Goal: Task Accomplishment & Management: Use online tool/utility

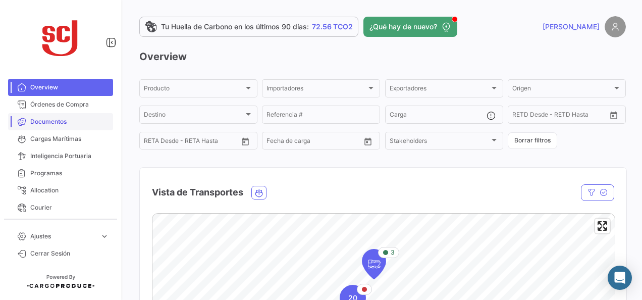
click at [79, 118] on span "Documentos" at bounding box center [69, 121] width 79 height 9
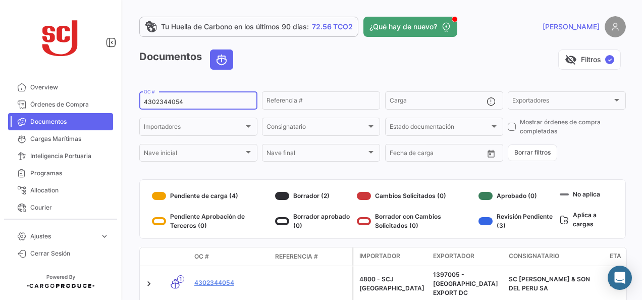
click at [147, 99] on input "4302344054" at bounding box center [198, 101] width 109 height 7
click at [148, 99] on input "4302344054" at bounding box center [198, 101] width 109 height 7
paste input "1148"
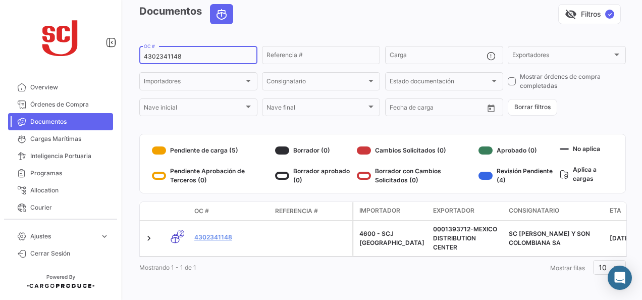
type input "4302341148"
click at [210, 235] on link "4302341148" at bounding box center [230, 237] width 73 height 9
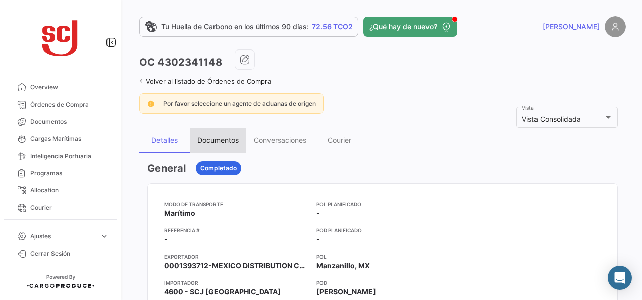
click at [200, 136] on div "Documentos" at bounding box center [217, 140] width 41 height 9
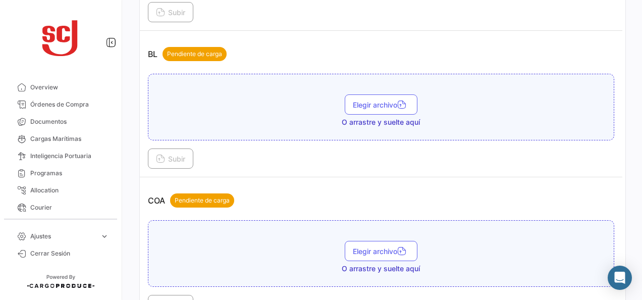
scroll to position [354, 0]
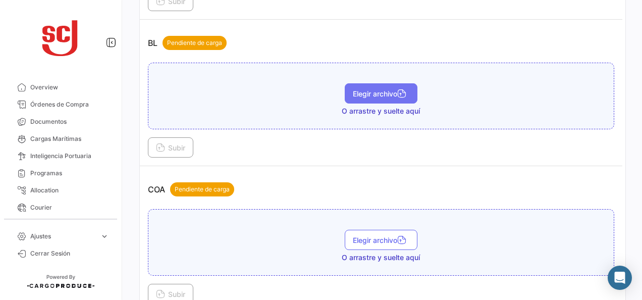
click at [373, 93] on span "Elegir archivo" at bounding box center [381, 93] width 57 height 9
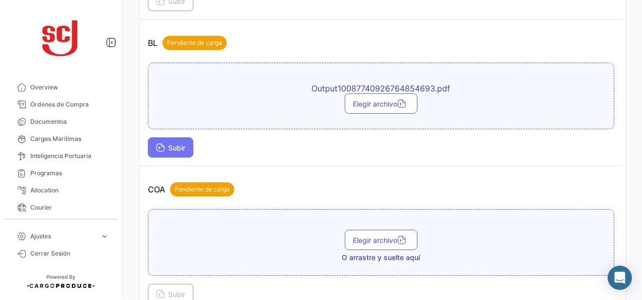
click at [172, 145] on span "Subir" at bounding box center [170, 147] width 29 height 9
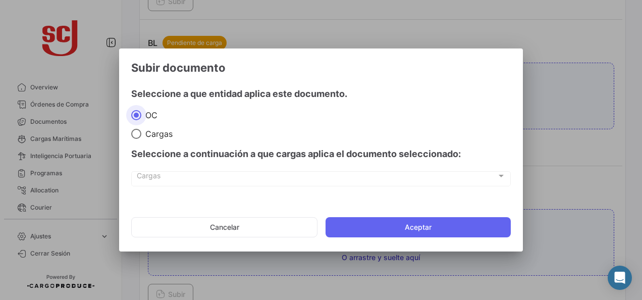
click at [349, 216] on mat-dialog-actions "Cancelar Aceptar" at bounding box center [321, 227] width 380 height 34
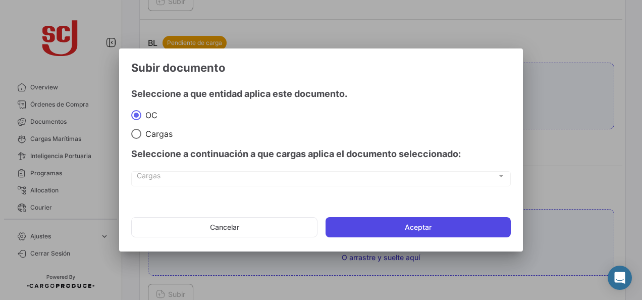
click at [352, 225] on button "Aceptar" at bounding box center [418, 227] width 185 height 20
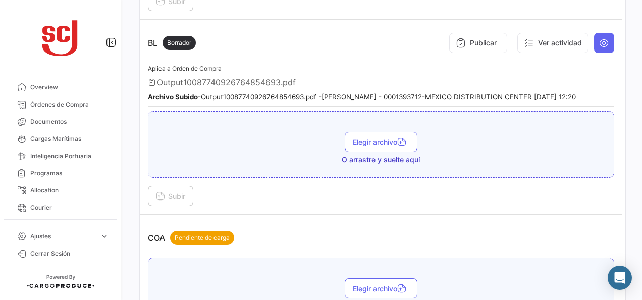
drag, startPoint x: 45, startPoint y: 116, endPoint x: 125, endPoint y: 109, distance: 80.1
click at [45, 116] on link "Documentos" at bounding box center [60, 121] width 105 height 17
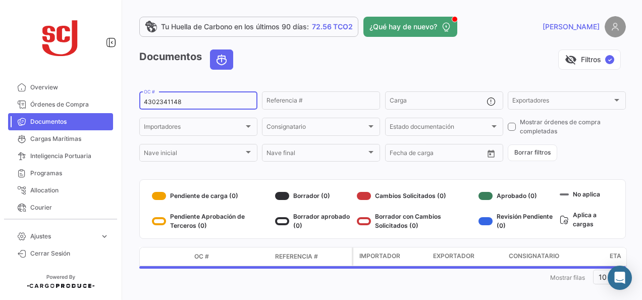
click at [175, 104] on input "4302341148" at bounding box center [198, 101] width 109 height 7
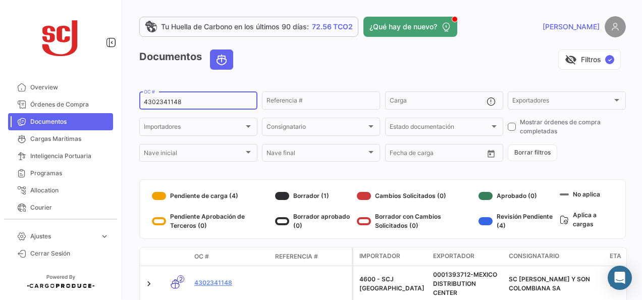
paste input "52"
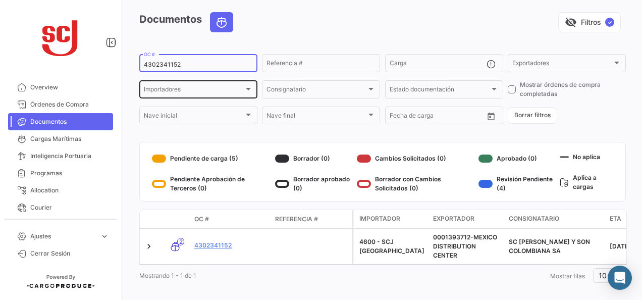
scroll to position [55, 0]
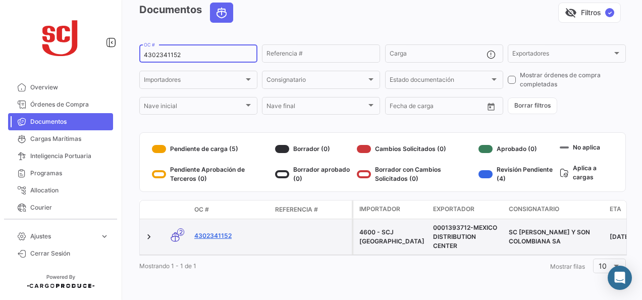
type input "4302341152"
click at [205, 231] on link "4302341152" at bounding box center [230, 235] width 73 height 9
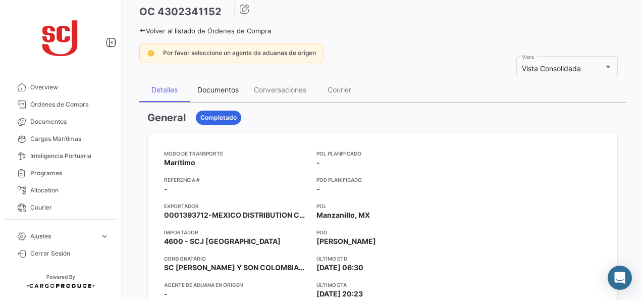
click at [228, 93] on div "Documentos" at bounding box center [217, 89] width 41 height 9
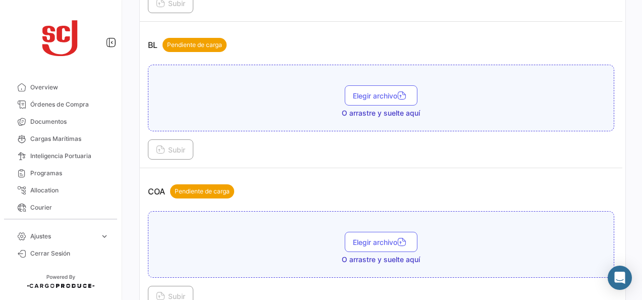
scroll to position [354, 0]
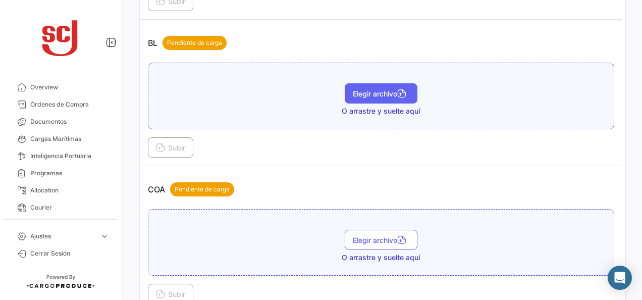
click at [368, 94] on button "Elegir archivo" at bounding box center [381, 93] width 73 height 20
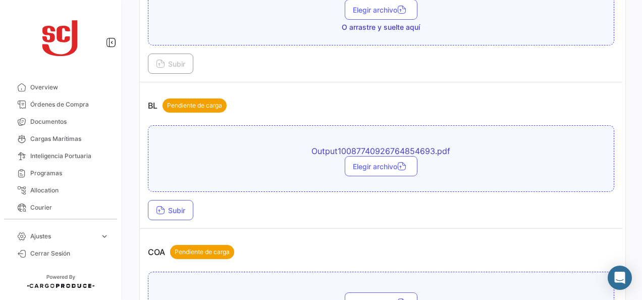
scroll to position [253, 0]
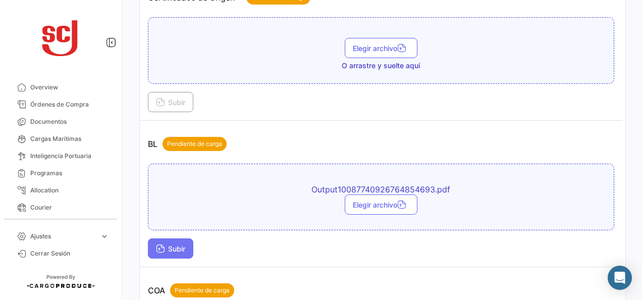
click at [176, 252] on button "Subir" at bounding box center [170, 248] width 45 height 20
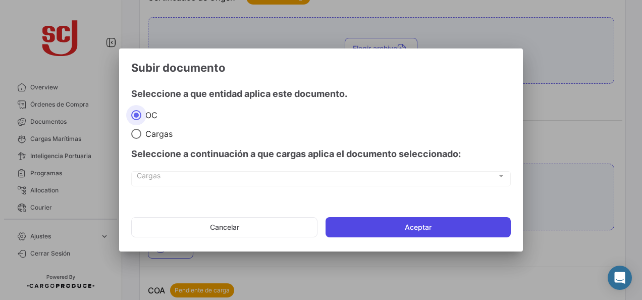
click at [337, 228] on button "Aceptar" at bounding box center [418, 227] width 185 height 20
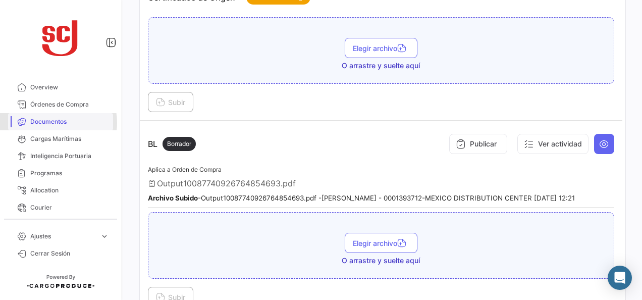
click at [57, 123] on span "Documentos" at bounding box center [69, 121] width 79 height 9
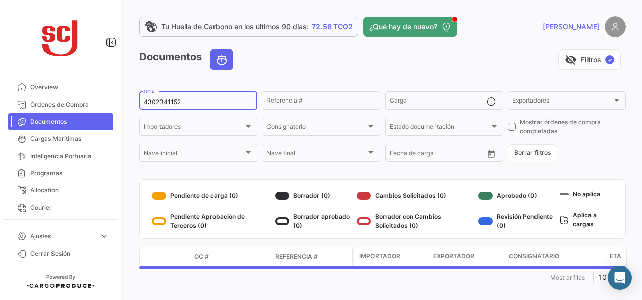
click at [165, 105] on input "4302341152" at bounding box center [198, 101] width 109 height 7
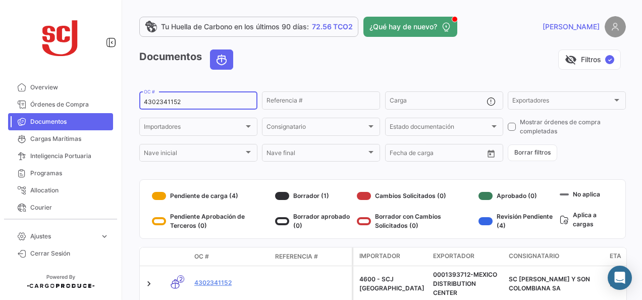
paste input "4"
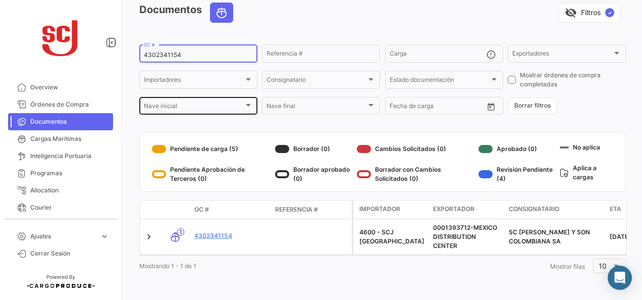
scroll to position [55, 0]
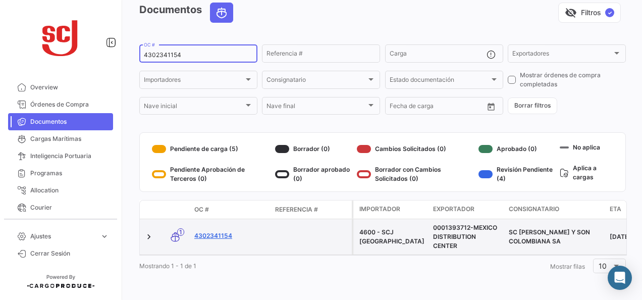
type input "4302341154"
click at [201, 231] on link "4302341154" at bounding box center [230, 235] width 73 height 9
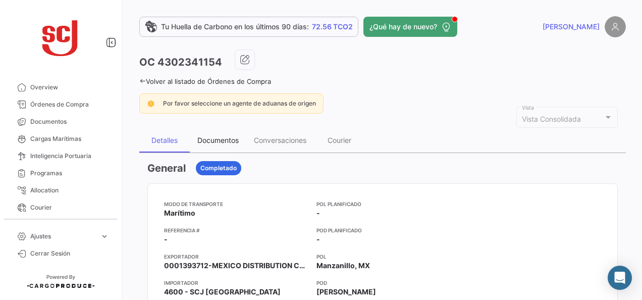
click at [245, 137] on div "Documentos" at bounding box center [218, 140] width 57 height 24
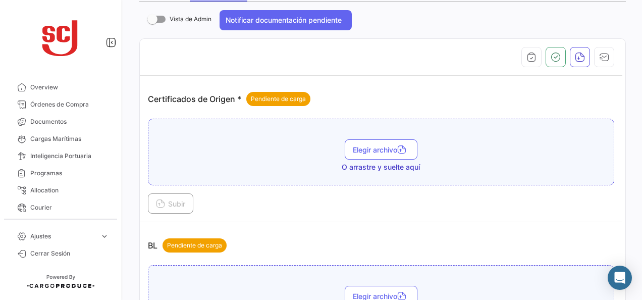
scroll to position [253, 0]
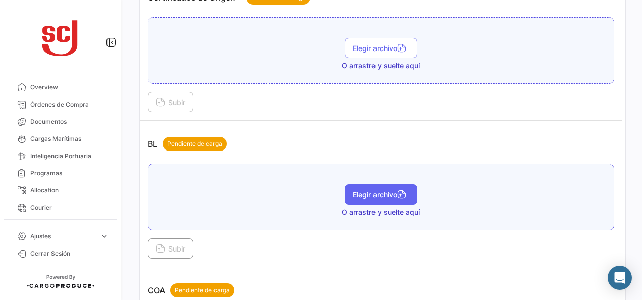
click at [365, 198] on button "Elegir archivo" at bounding box center [381, 194] width 73 height 20
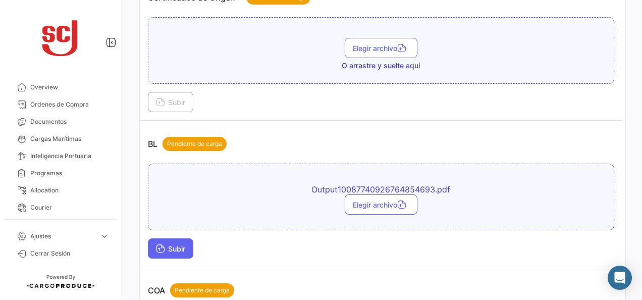
click at [181, 241] on button "Subir" at bounding box center [170, 248] width 45 height 20
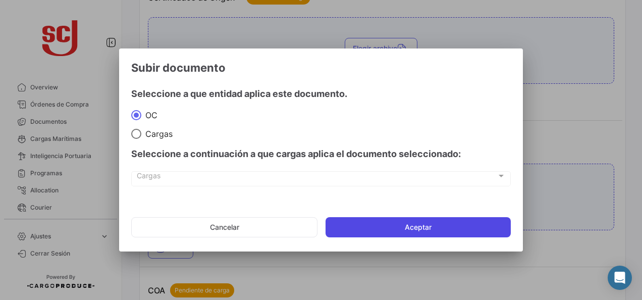
click at [347, 223] on button "Aceptar" at bounding box center [418, 227] width 185 height 20
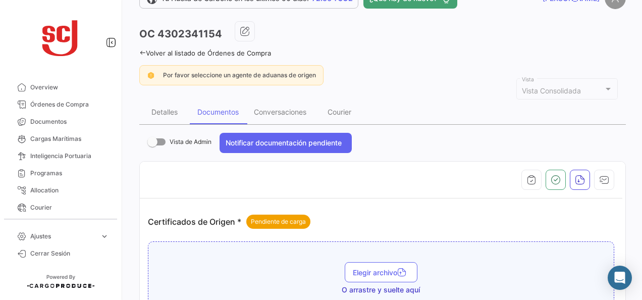
scroll to position [0, 0]
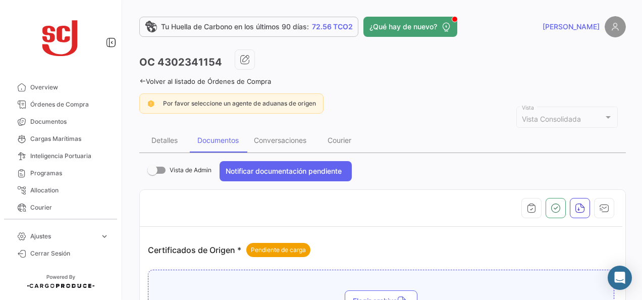
drag, startPoint x: 51, startPoint y: 119, endPoint x: 111, endPoint y: 83, distance: 70.0
click at [51, 119] on span "Documentos" at bounding box center [69, 121] width 79 height 9
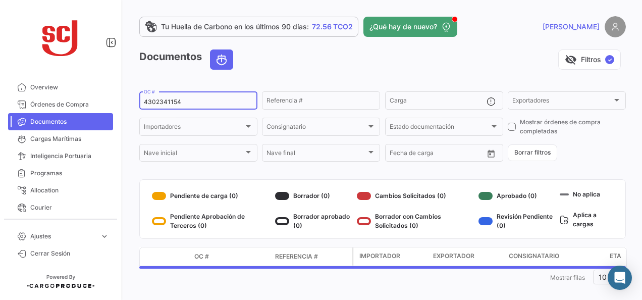
click at [168, 104] on input "4302341154" at bounding box center [198, 101] width 109 height 7
paste input "21"
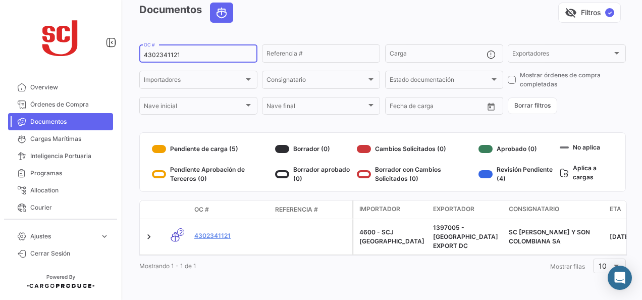
scroll to position [45, 0]
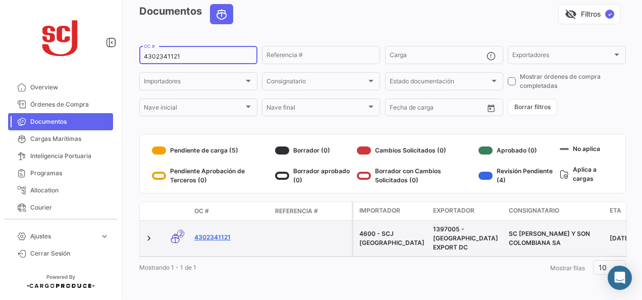
type input "4302341121"
click at [223, 233] on link "4302341121" at bounding box center [230, 237] width 73 height 9
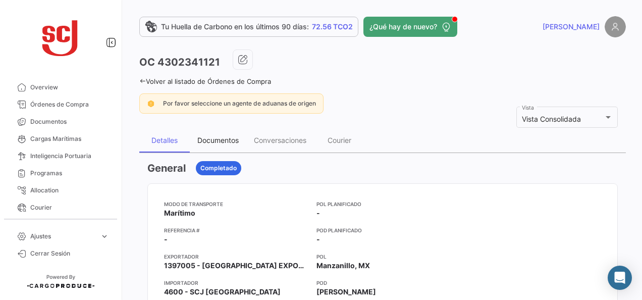
click at [226, 143] on div "Documentos" at bounding box center [218, 140] width 57 height 24
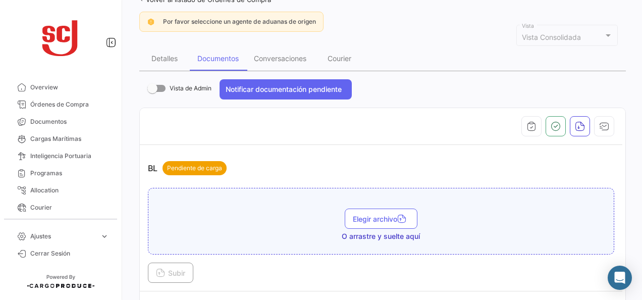
scroll to position [152, 0]
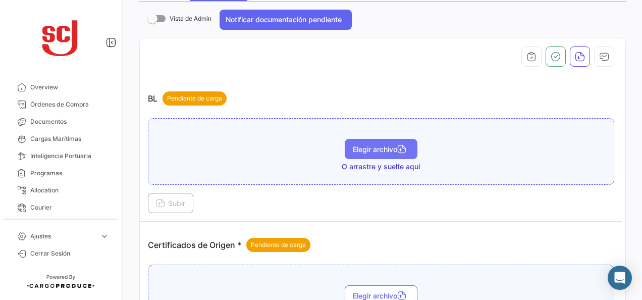
click at [358, 152] on button "Elegir archivo" at bounding box center [381, 149] width 73 height 20
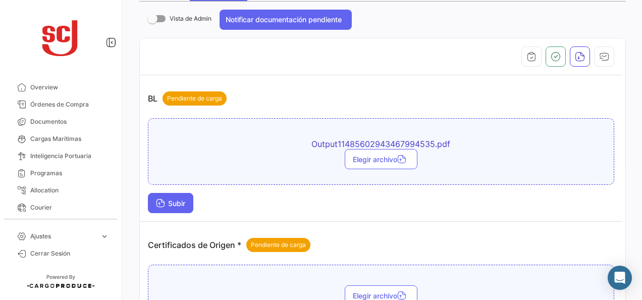
click at [161, 201] on icon at bounding box center [160, 203] width 9 height 9
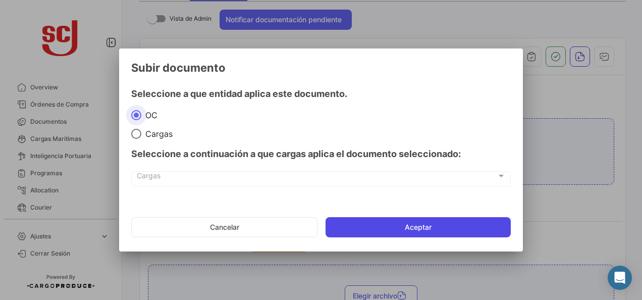
click at [440, 231] on button "Aceptar" at bounding box center [418, 227] width 185 height 20
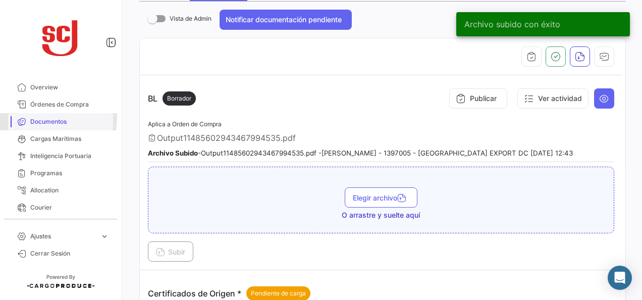
click at [42, 118] on span "Documentos" at bounding box center [69, 121] width 79 height 9
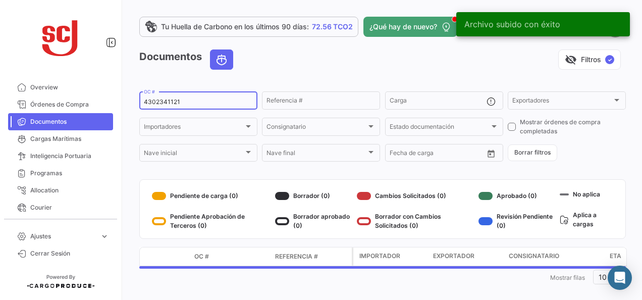
click at [169, 98] on input "4302341121" at bounding box center [198, 101] width 109 height 7
paste input "4"
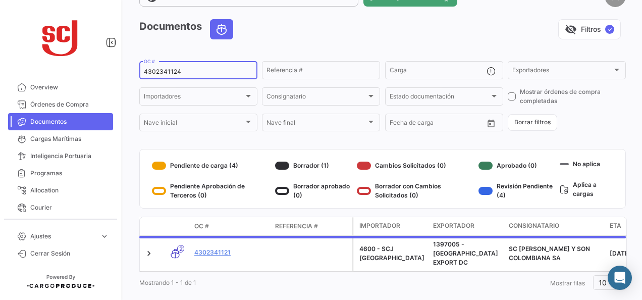
scroll to position [45, 0]
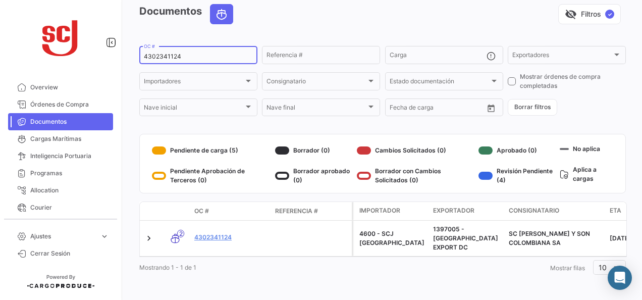
type input "4302341124"
click at [220, 234] on link "4302341124" at bounding box center [230, 237] width 73 height 9
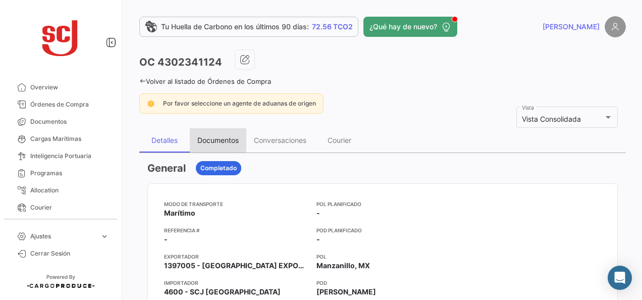
click at [225, 138] on div "Documentos" at bounding box center [217, 140] width 41 height 9
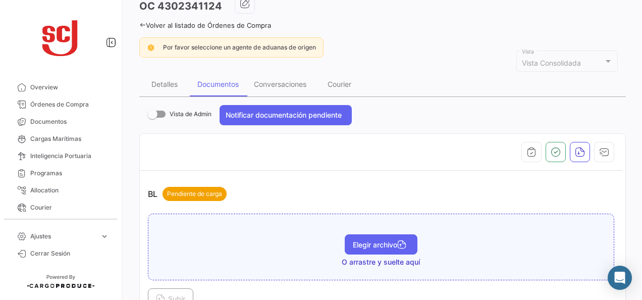
scroll to position [101, 0]
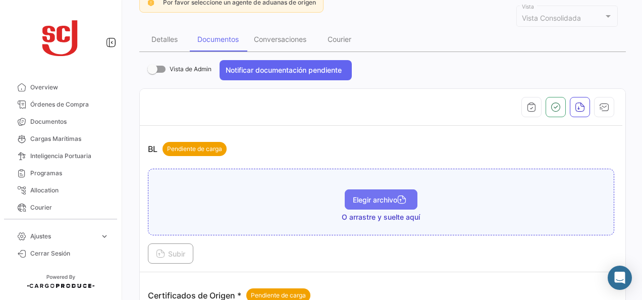
click at [357, 198] on span "Elegir archivo" at bounding box center [381, 199] width 57 height 9
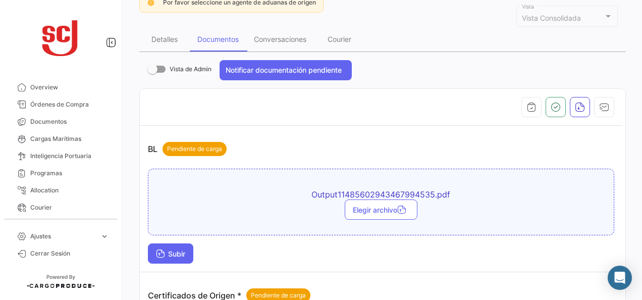
click at [172, 258] on button "Subir" at bounding box center [170, 253] width 45 height 20
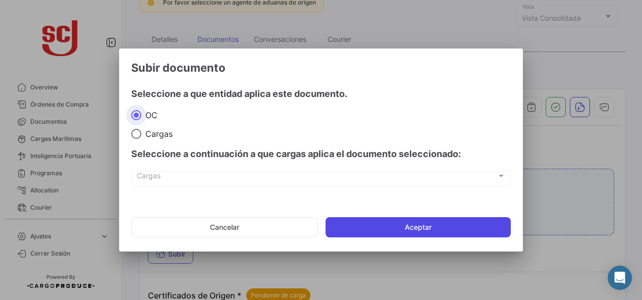
click at [379, 226] on button "Aceptar" at bounding box center [418, 227] width 185 height 20
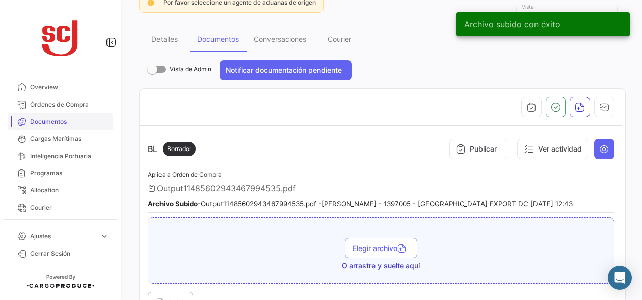
drag, startPoint x: 62, startPoint y: 116, endPoint x: 73, endPoint y: 116, distance: 11.1
click at [62, 116] on link "Documentos" at bounding box center [60, 121] width 105 height 17
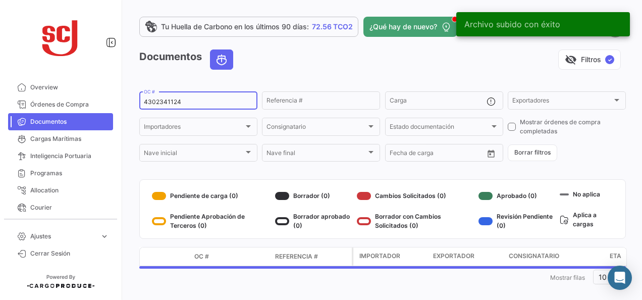
click at [172, 102] on input "4302341124" at bounding box center [198, 101] width 109 height 7
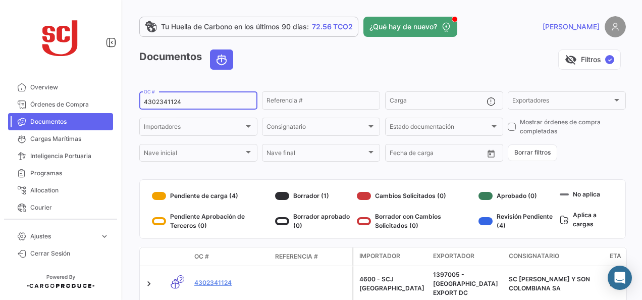
paste input "6"
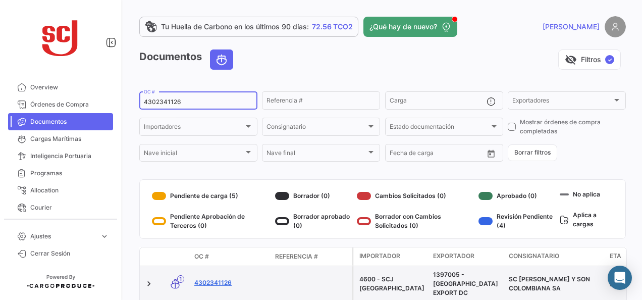
type input "4302341126"
click at [212, 279] on link "4302341126" at bounding box center [230, 282] width 73 height 9
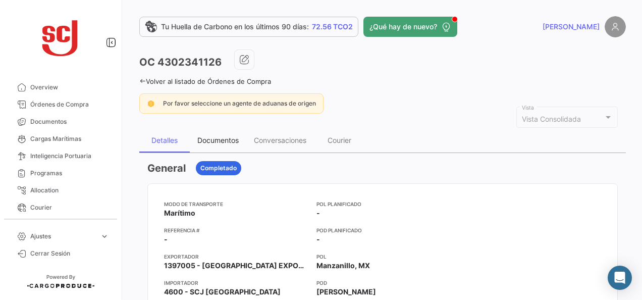
click at [215, 145] on div "Documentos" at bounding box center [218, 140] width 57 height 24
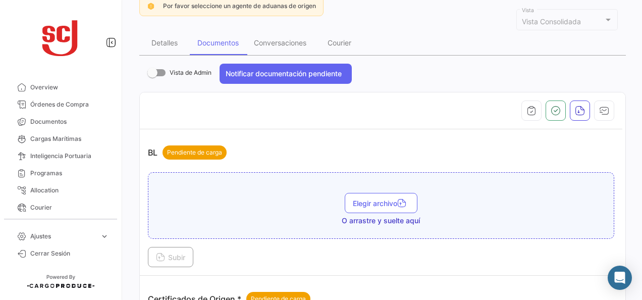
scroll to position [101, 0]
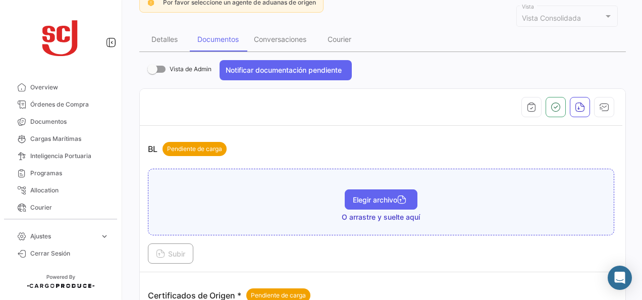
click at [358, 195] on span "Elegir archivo" at bounding box center [381, 199] width 57 height 9
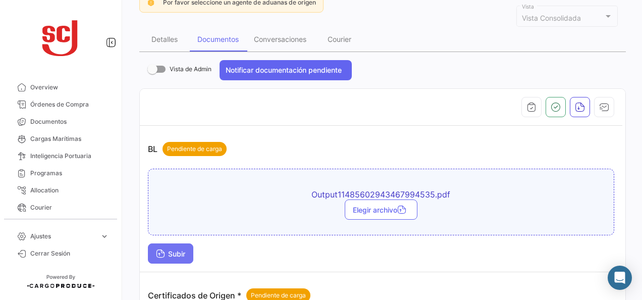
click at [187, 244] on button "Subir" at bounding box center [170, 253] width 45 height 20
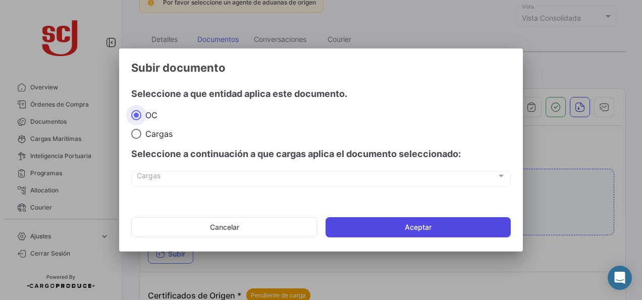
click at [385, 226] on button "Aceptar" at bounding box center [418, 227] width 185 height 20
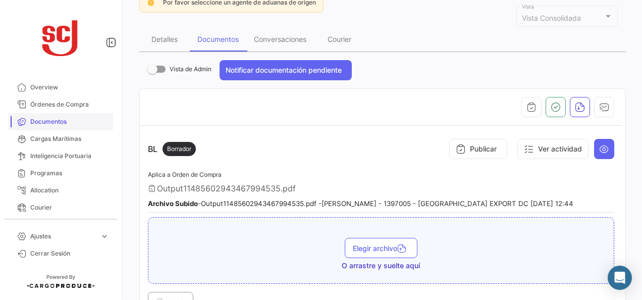
drag, startPoint x: 68, startPoint y: 121, endPoint x: 74, endPoint y: 118, distance: 6.8
click at [68, 121] on span "Documentos" at bounding box center [69, 121] width 79 height 9
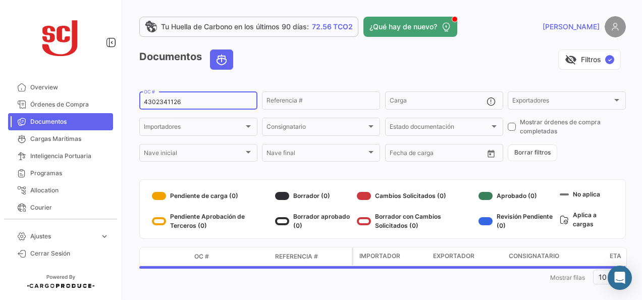
click at [150, 106] on input "4302341126" at bounding box center [198, 101] width 109 height 7
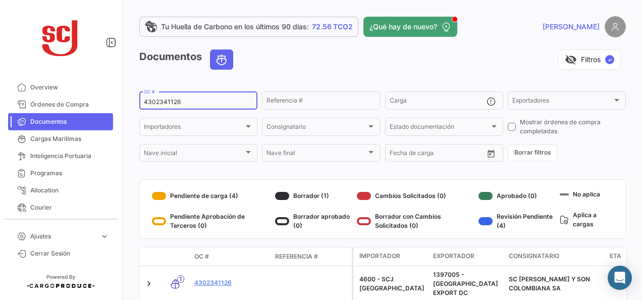
paste input "37432"
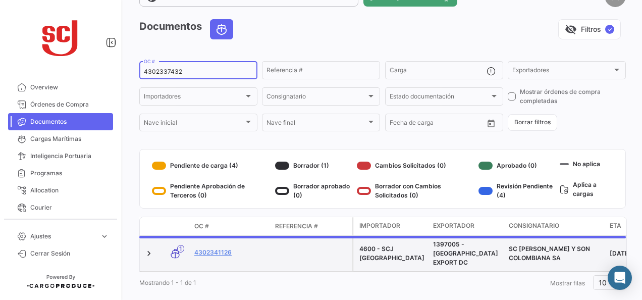
scroll to position [45, 0]
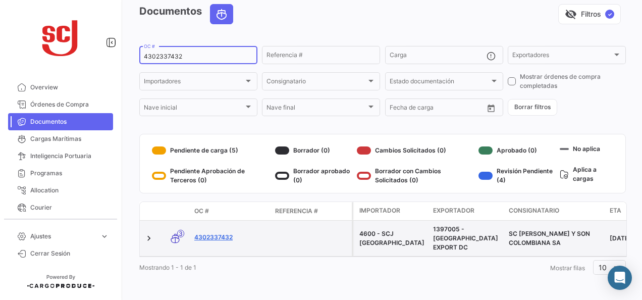
type input "4302337432"
click at [212, 234] on link "4302337432" at bounding box center [230, 237] width 73 height 9
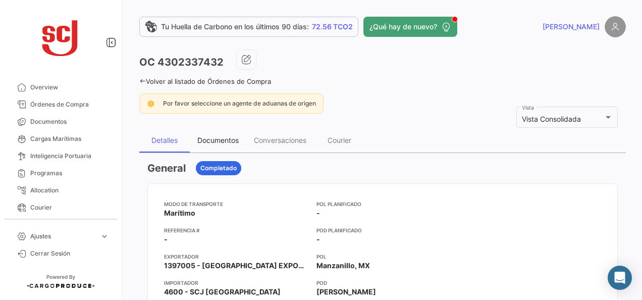
click at [225, 143] on div "Documentos" at bounding box center [217, 140] width 41 height 9
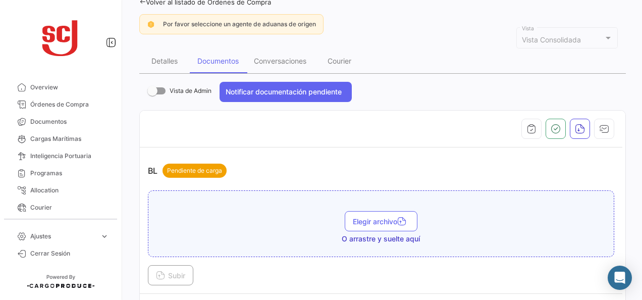
scroll to position [152, 0]
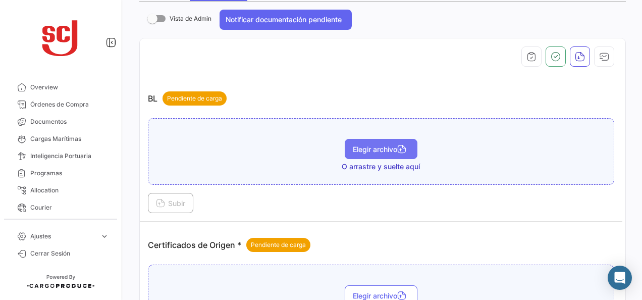
click at [368, 150] on span "Elegir archivo" at bounding box center [381, 149] width 57 height 9
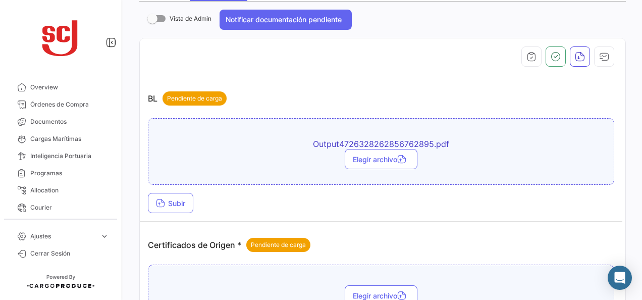
click at [170, 190] on div "Output4726328262856762895.pdf Elegir archivo Subir" at bounding box center [381, 165] width 467 height 95
click at [173, 193] on button "Subir" at bounding box center [170, 203] width 45 height 20
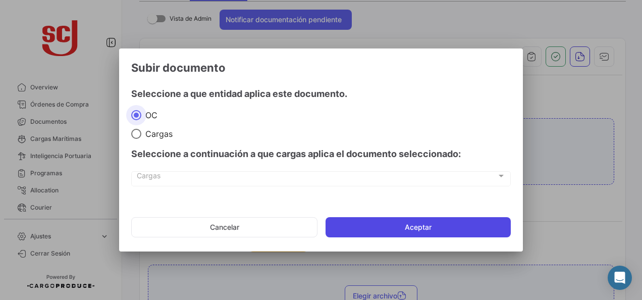
click at [374, 228] on button "Aceptar" at bounding box center [418, 227] width 185 height 20
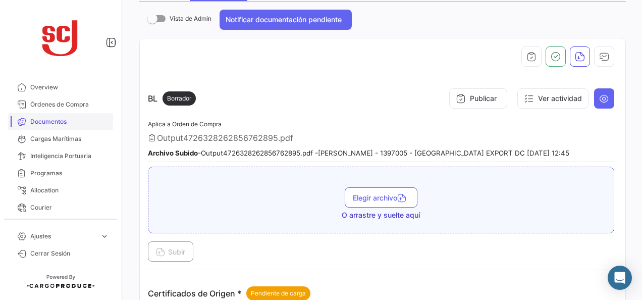
click at [45, 121] on span "Documentos" at bounding box center [69, 121] width 79 height 9
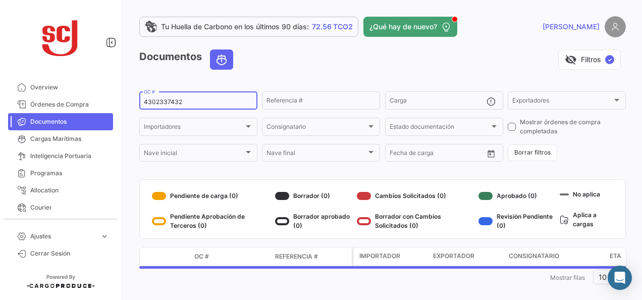
click at [161, 100] on input "4302337432" at bounding box center [198, 101] width 109 height 7
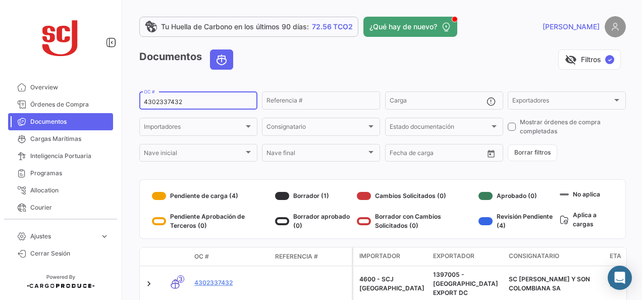
paste input "3"
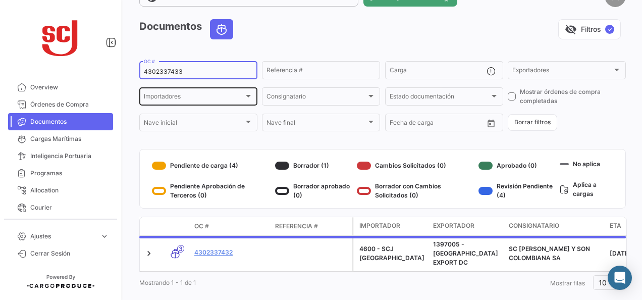
scroll to position [45, 0]
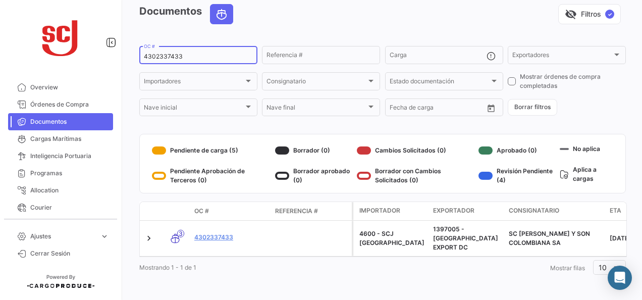
type input "4302337433"
click at [224, 233] on link "4302337433" at bounding box center [230, 237] width 73 height 9
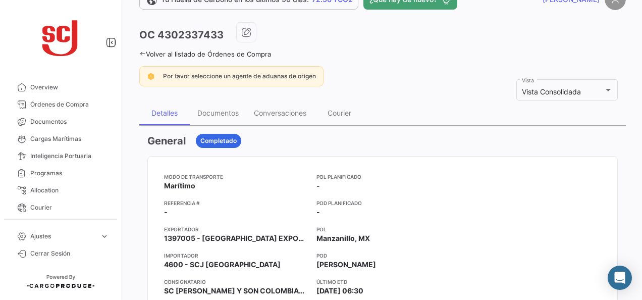
scroll to position [51, 0]
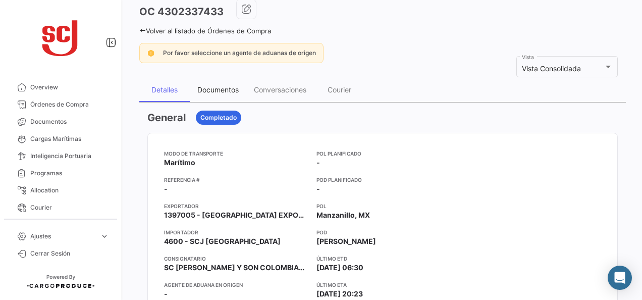
click at [237, 88] on div "Documentos" at bounding box center [217, 89] width 41 height 9
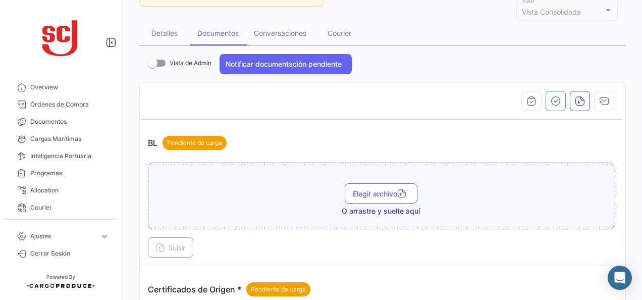
scroll to position [253, 0]
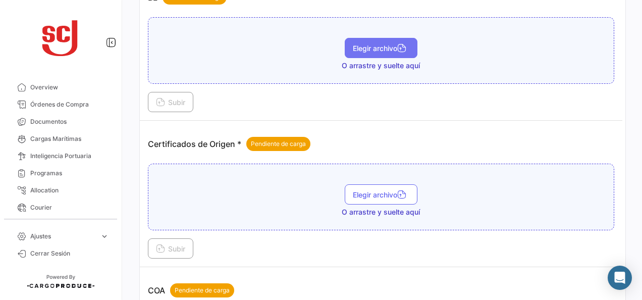
click at [376, 48] on span "Elegir archivo" at bounding box center [381, 48] width 57 height 9
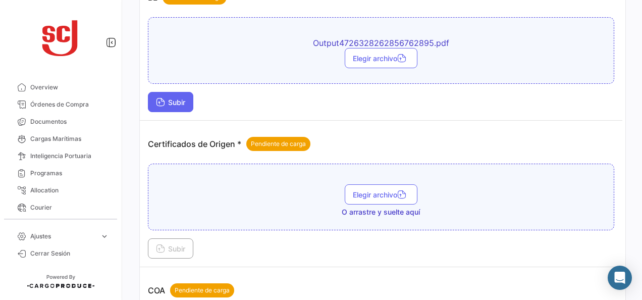
click at [166, 95] on button "Subir" at bounding box center [170, 102] width 45 height 20
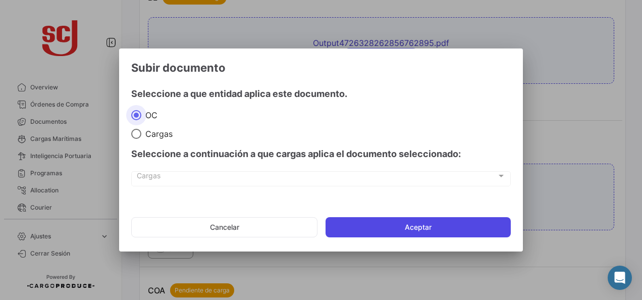
click at [430, 221] on button "Aceptar" at bounding box center [418, 227] width 185 height 20
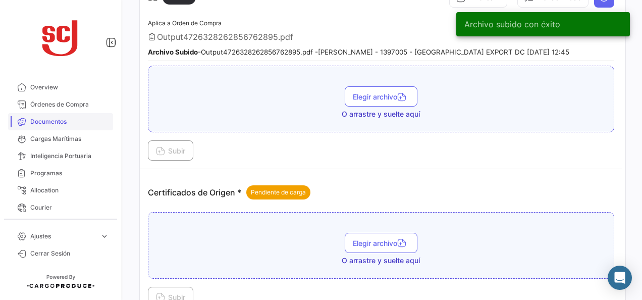
drag, startPoint x: 41, startPoint y: 126, endPoint x: 49, endPoint y: 119, distance: 10.4
click at [41, 126] on span "Documentos" at bounding box center [69, 121] width 79 height 9
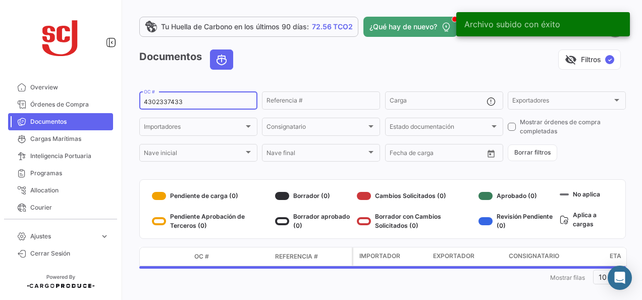
click at [158, 103] on input "4302337433" at bounding box center [198, 101] width 109 height 7
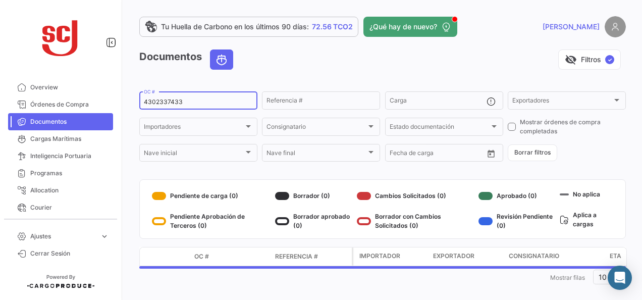
click at [158, 103] on input "4302337433" at bounding box center [198, 101] width 109 height 7
paste input "4"
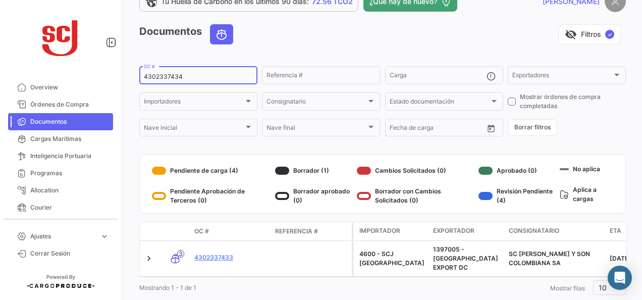
scroll to position [45, 0]
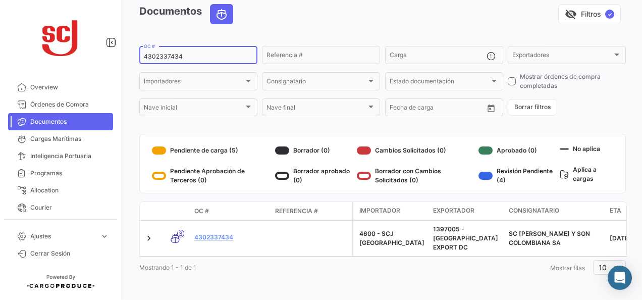
type input "4302337434"
click at [230, 233] on link "4302337434" at bounding box center [230, 237] width 73 height 9
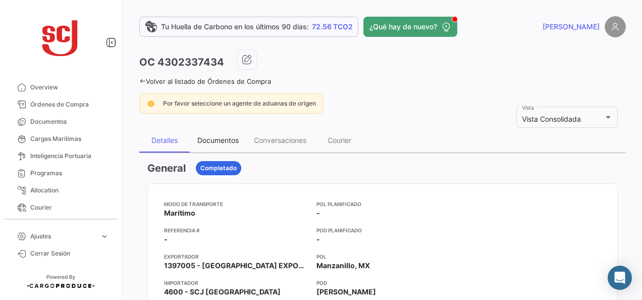
click at [220, 141] on div "Documentos" at bounding box center [217, 140] width 41 height 9
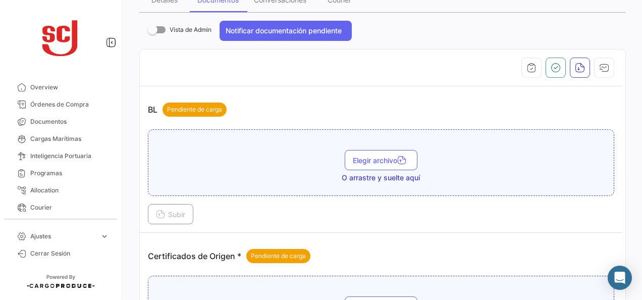
scroll to position [152, 0]
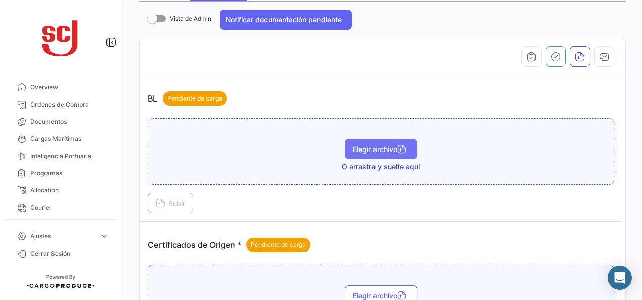
click at [362, 154] on button "Elegir archivo" at bounding box center [381, 149] width 73 height 20
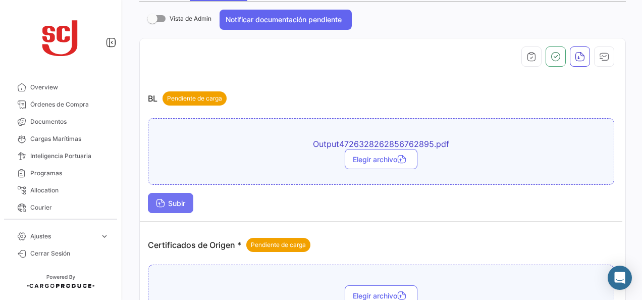
click at [190, 202] on button "Subir" at bounding box center [170, 203] width 45 height 20
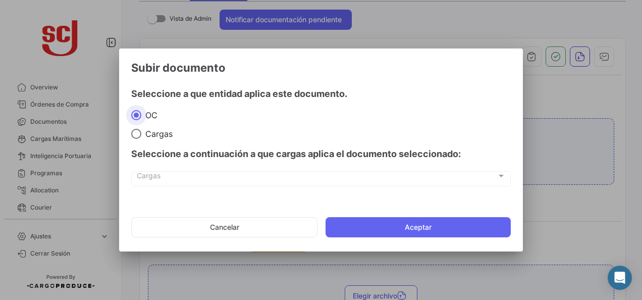
drag, startPoint x: 378, startPoint y: 217, endPoint x: 373, endPoint y: 209, distance: 10.2
click at [379, 217] on button "Aceptar" at bounding box center [418, 227] width 185 height 20
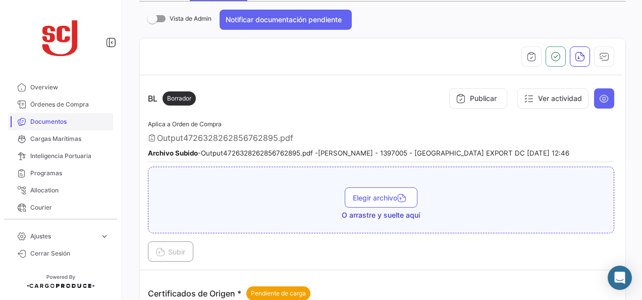
click at [71, 120] on span "Documentos" at bounding box center [69, 121] width 79 height 9
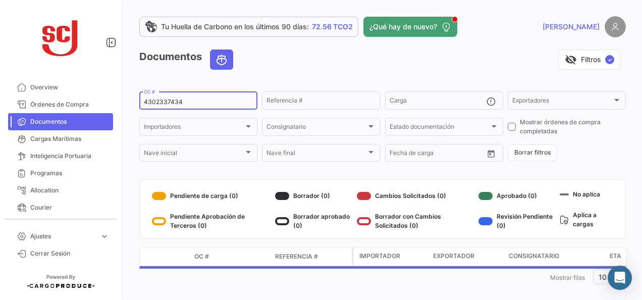
click at [160, 101] on input "4302337434" at bounding box center [198, 101] width 109 height 7
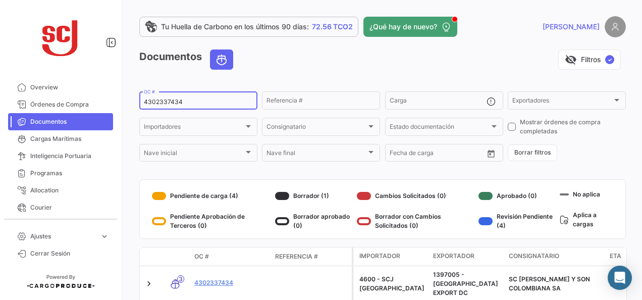
paste input "8490011190836"
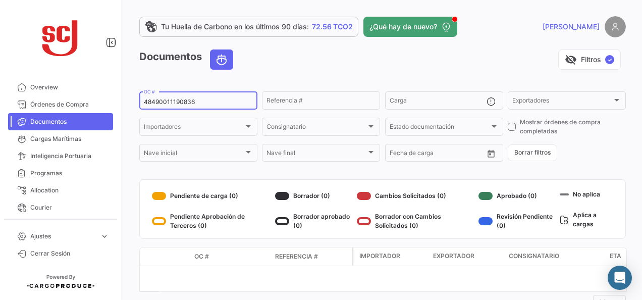
click at [164, 105] on input "48490011190836" at bounding box center [198, 101] width 109 height 7
paste input "302337428"
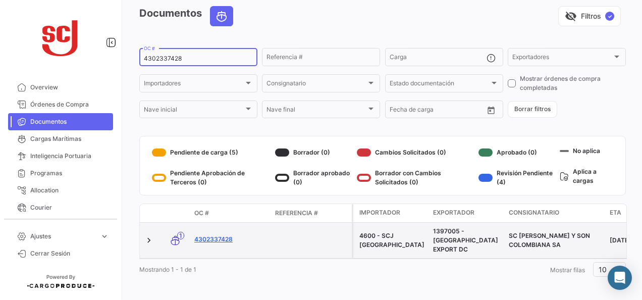
scroll to position [45, 0]
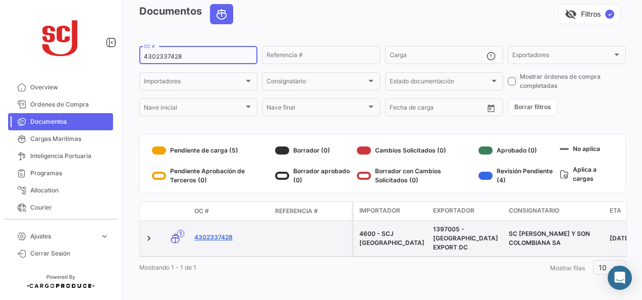
type input "4302337428"
click at [218, 233] on link "4302337428" at bounding box center [230, 237] width 73 height 9
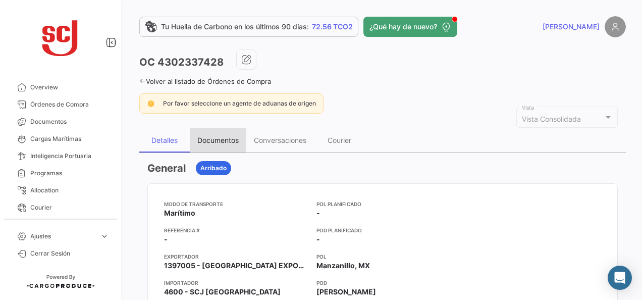
click at [228, 134] on div "Documentos" at bounding box center [218, 140] width 57 height 24
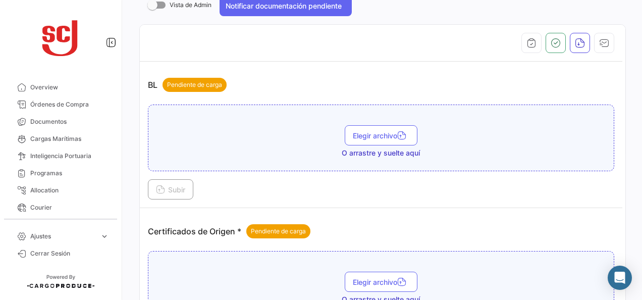
scroll to position [202, 0]
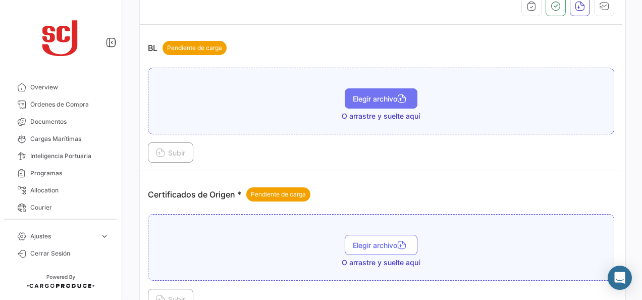
click at [374, 96] on span "Elegir archivo" at bounding box center [381, 98] width 57 height 9
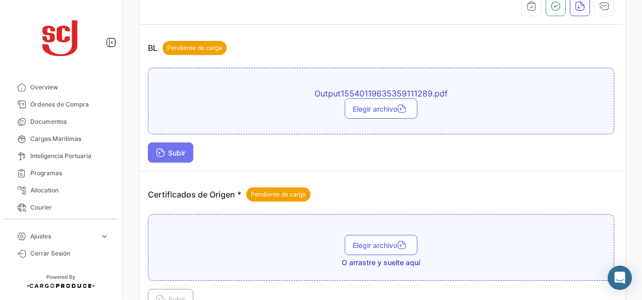
click at [178, 153] on span "Subir" at bounding box center [170, 152] width 29 height 9
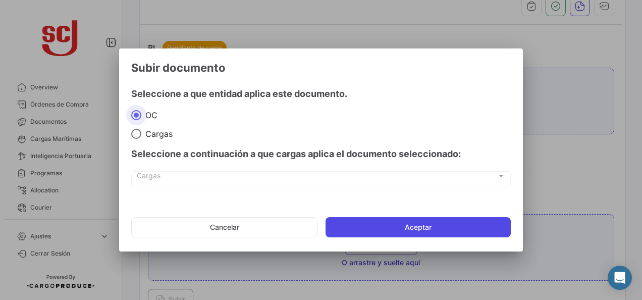
click at [382, 217] on mat-dialog-actions "Cancelar Aceptar" at bounding box center [321, 227] width 380 height 34
click at [384, 222] on button "Aceptar" at bounding box center [418, 227] width 185 height 20
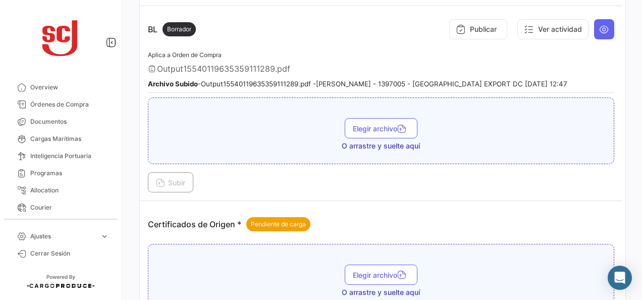
scroll to position [152, 0]
